Goal: Check status: Check status

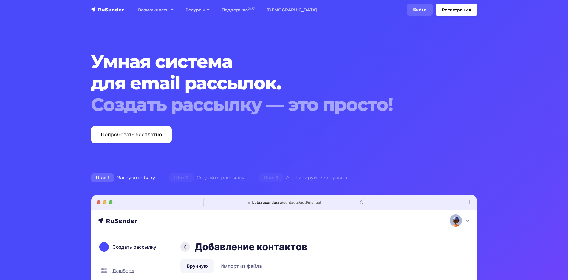
click at [417, 9] on link "Войти" at bounding box center [420, 10] width 26 height 12
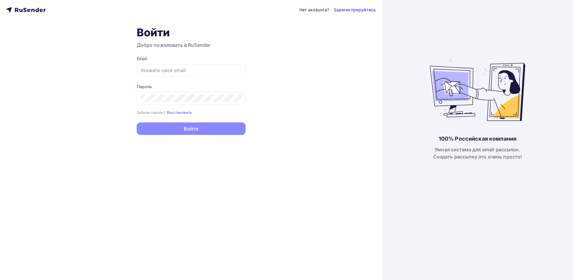
type input "[EMAIL_ADDRESS][DOMAIN_NAME]"
click at [194, 130] on button "Войти" at bounding box center [191, 129] width 109 height 13
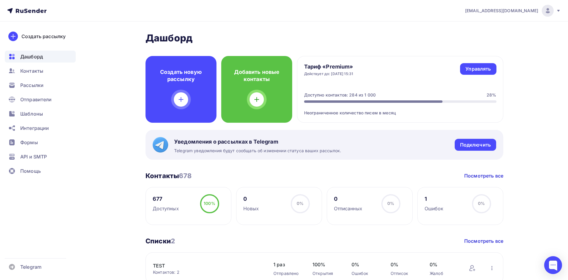
scroll to position [149, 0]
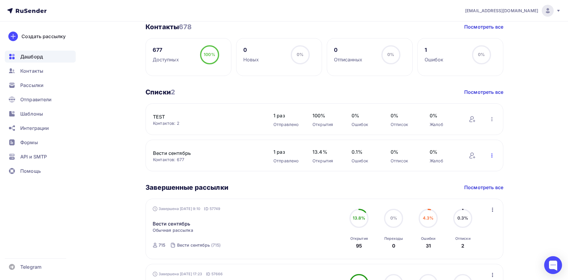
click at [491, 155] on icon "button" at bounding box center [492, 155] width 7 height 7
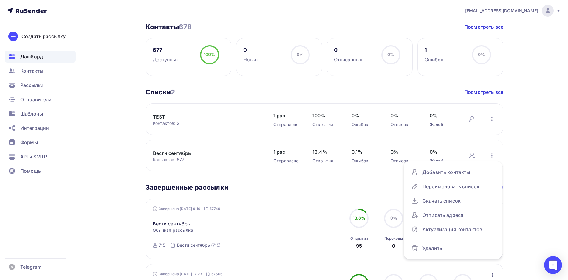
click at [557, 163] on div "[EMAIL_ADDRESS][DOMAIN_NAME] Аккаунт Тарифы Выйти Создать рассылку [GEOGRAPHIC_…" at bounding box center [284, 102] width 568 height 503
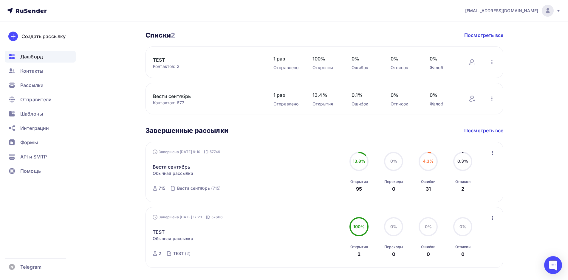
scroll to position [223, 0]
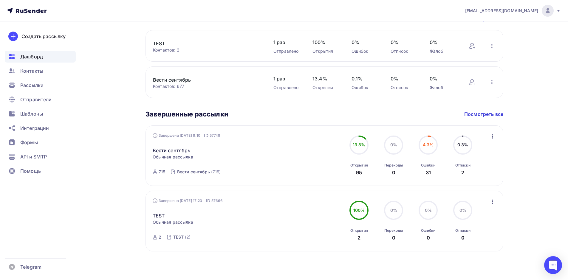
click at [493, 138] on icon "button" at bounding box center [492, 136] width 7 height 7
click at [460, 152] on div "Статистика" at bounding box center [465, 152] width 61 height 7
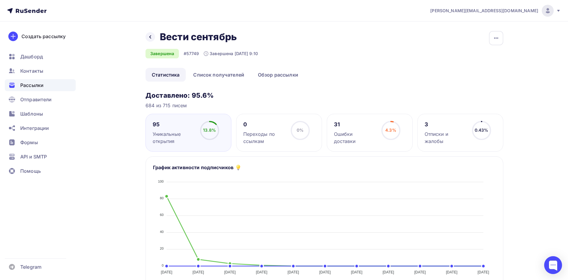
click at [341, 131] on div "Ошибки доставки" at bounding box center [355, 138] width 42 height 14
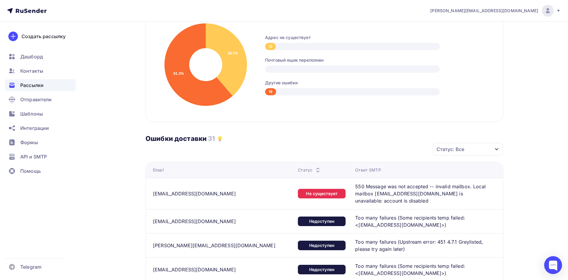
scroll to position [66, 0]
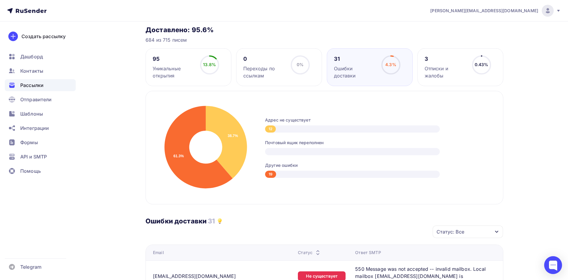
click at [440, 68] on div "Отписки и жалобы" at bounding box center [446, 72] width 42 height 14
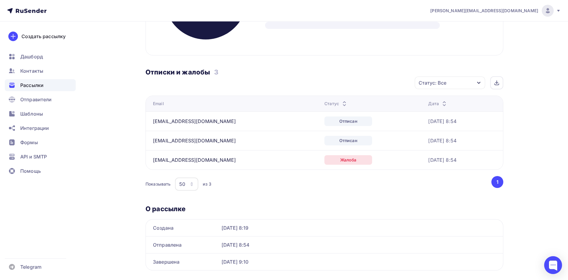
scroll to position [0, 0]
